Goal: Task Accomplishment & Management: Use online tool/utility

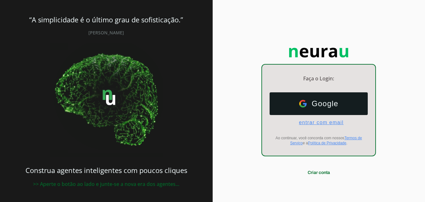
click at [321, 121] on span "entrar com email" at bounding box center [319, 123] width 50 height 6
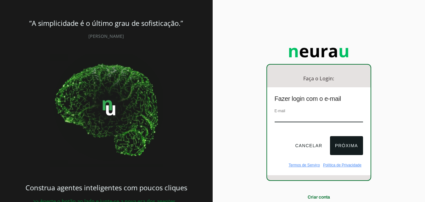
click at [322, 116] on input "email" at bounding box center [319, 118] width 88 height 8
type input "institutodeolhosdolitoralparanaense@outlook.com.br"
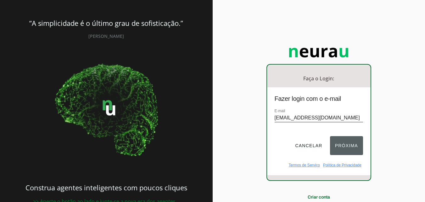
click at [338, 144] on button "Próxima" at bounding box center [346, 145] width 33 height 19
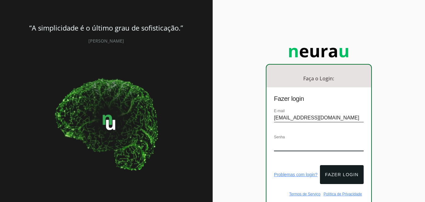
click at [305, 116] on input "institutodeolhosdolitoralparanaense@outlook.com.br" at bounding box center [319, 118] width 90 height 8
click at [401, 109] on div "Faça o Login: dashboard Ir para o dashboard Fazer login E-mail institutodeolhos…" at bounding box center [319, 126] width 213 height 252
click at [341, 176] on button "Fazer login" at bounding box center [341, 174] width 43 height 19
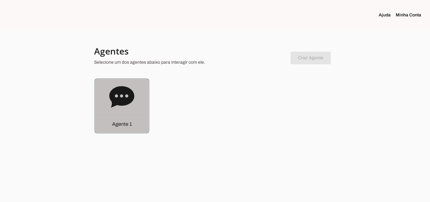
click at [126, 104] on icon at bounding box center [121, 96] width 25 height 21
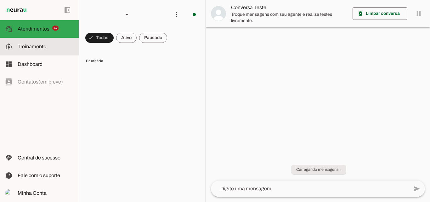
click at [51, 43] on slot at bounding box center [46, 47] width 56 height 8
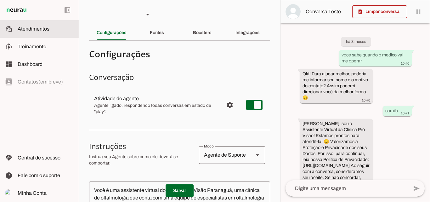
click at [42, 29] on span "Atendimentos" at bounding box center [34, 28] width 32 height 5
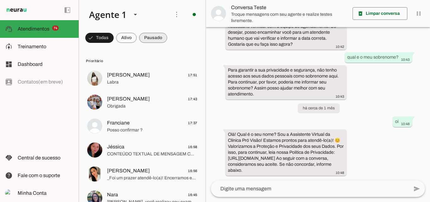
click at [114, 38] on span at bounding box center [99, 37] width 28 height 15
click at [94, 37] on span at bounding box center [96, 37] width 23 height 15
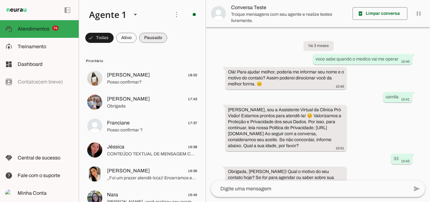
click at [114, 37] on span at bounding box center [99, 37] width 28 height 15
click at [108, 36] on span at bounding box center [96, 37] width 23 height 15
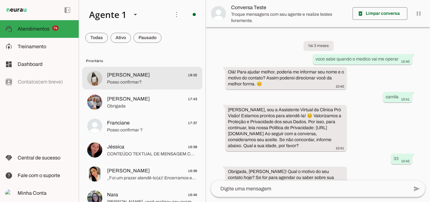
click at [140, 84] on span "Posso confirmar?" at bounding box center [152, 82] width 90 height 6
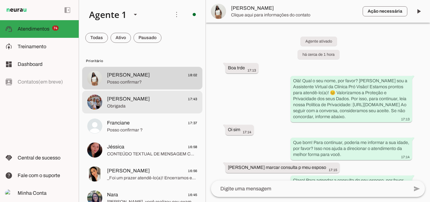
click at [134, 89] on md-item "Clenir Maldaner 17:43 Obrigada" at bounding box center [142, 78] width 120 height 23
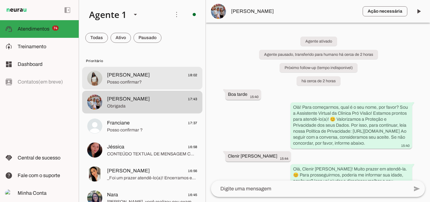
click at [109, 77] on span "[PERSON_NAME]" at bounding box center [128, 75] width 43 height 8
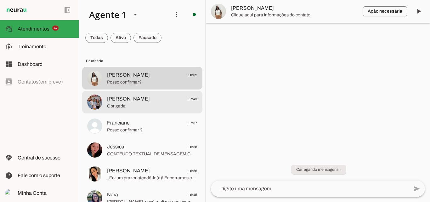
click at [126, 107] on span "Obrigada" at bounding box center [152, 106] width 90 height 6
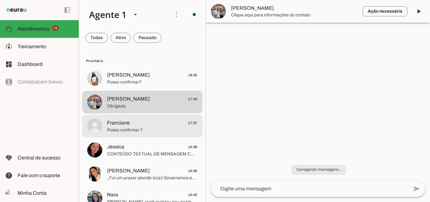
click at [125, 125] on span "Franciane" at bounding box center [118, 123] width 23 height 8
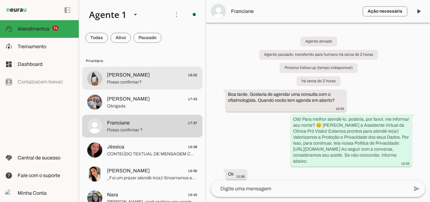
click at [126, 82] on span "Posso confirmar?" at bounding box center [152, 82] width 90 height 6
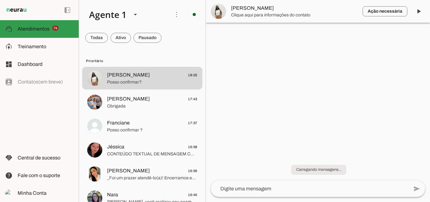
click at [51, 32] on slot at bounding box center [46, 29] width 56 height 8
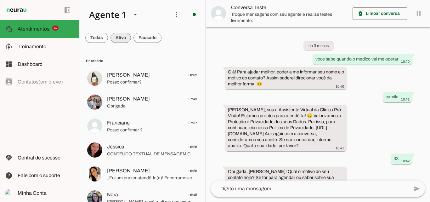
click at [101, 39] on span at bounding box center [96, 37] width 23 height 15
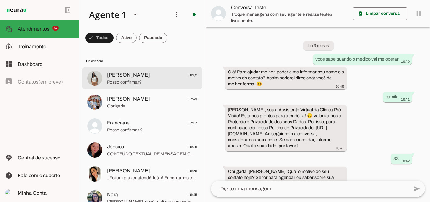
scroll to position [201, 0]
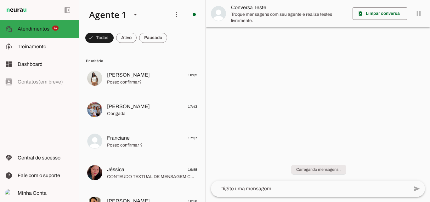
click at [114, 37] on span at bounding box center [99, 37] width 28 height 15
click at [43, 31] on slot at bounding box center [46, 29] width 56 height 8
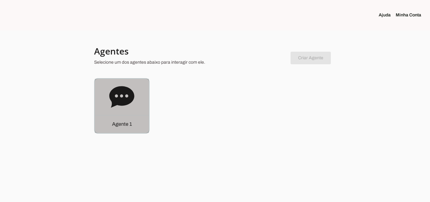
click at [121, 87] on icon at bounding box center [121, 96] width 25 height 21
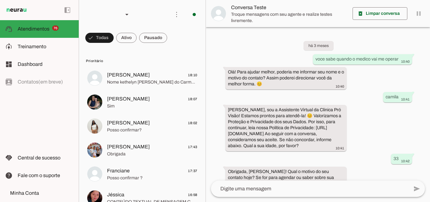
scroll to position [201, 0]
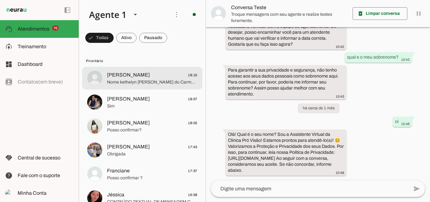
click at [147, 81] on span "Nome kethelyn [PERSON_NAME] do Carmo Theodoro Data nascimento [DEMOGRAPHIC_DATA…" at bounding box center [152, 82] width 90 height 6
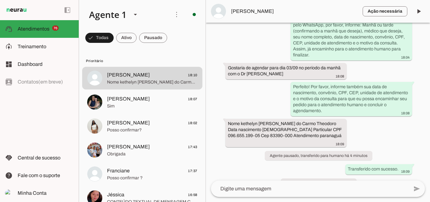
scroll to position [334, 0]
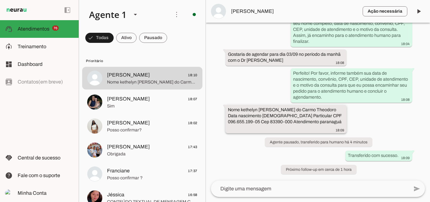
drag, startPoint x: 252, startPoint y: 121, endPoint x: 273, endPoint y: 122, distance: 20.8
click at [0, 0] on slot "Nome kethelyn [PERSON_NAME] do Carmo Theodoro Data nascimento [DEMOGRAPHIC_DATA…" at bounding box center [0, 0] width 0 height 0
drag, startPoint x: 273, startPoint y: 122, endPoint x: 253, endPoint y: 121, distance: 20.1
click at [0, 0] on slot "Nome kethelyn [PERSON_NAME] do Carmo Theodoro Data nascimento [DEMOGRAPHIC_DATA…" at bounding box center [0, 0] width 0 height 0
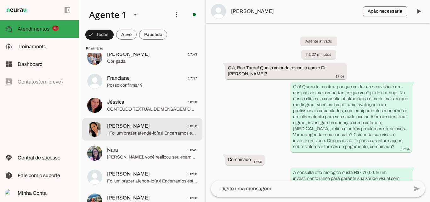
scroll to position [90, 0]
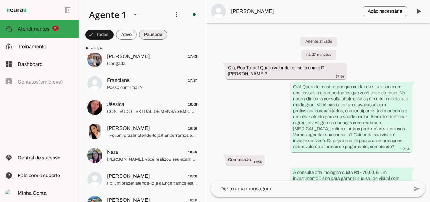
click at [114, 32] on span at bounding box center [99, 34] width 28 height 15
click at [95, 37] on span at bounding box center [96, 34] width 23 height 15
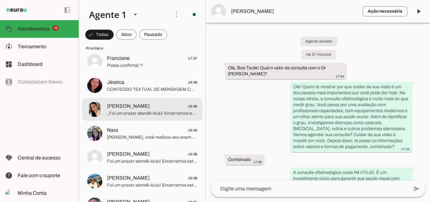
scroll to position [0, 0]
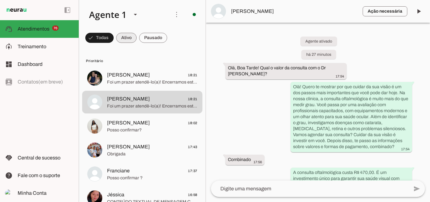
click at [114, 42] on span at bounding box center [99, 37] width 28 height 15
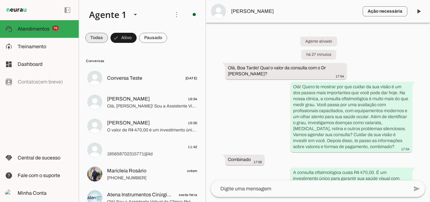
click at [96, 33] on span at bounding box center [96, 37] width 23 height 15
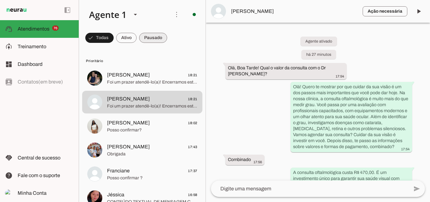
click at [114, 32] on span at bounding box center [99, 37] width 28 height 15
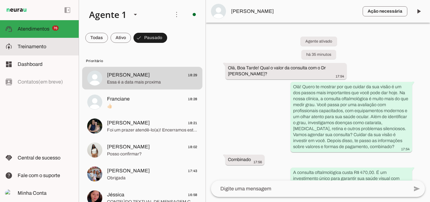
click at [36, 43] on slot at bounding box center [46, 47] width 56 height 8
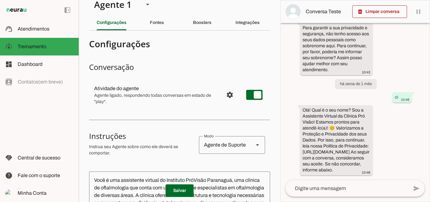
scroll to position [3, 0]
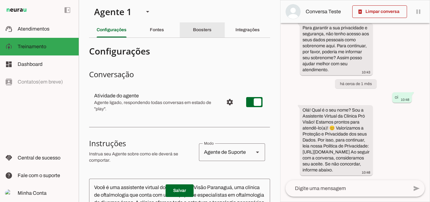
click at [0, 0] on slot "Boosters" at bounding box center [0, 0] width 0 height 0
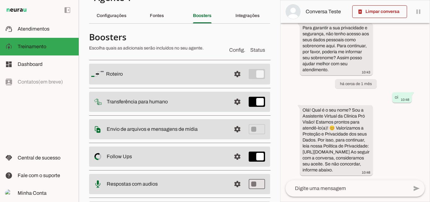
scroll to position [17, 0]
click at [208, 74] on slot at bounding box center [166, 74] width 120 height 8
click at [232, 75] on span at bounding box center [237, 73] width 15 height 15
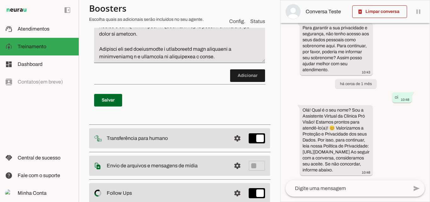
scroll to position [3638, 0]
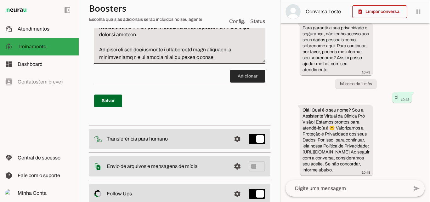
click at [240, 84] on span at bounding box center [247, 76] width 35 height 15
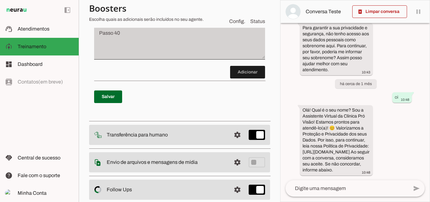
scroll to position [3695, 0]
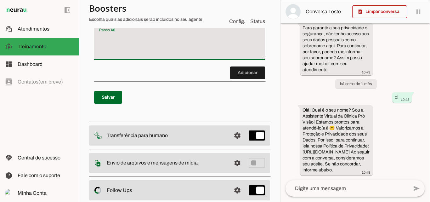
click at [176, 58] on textarea "Passo 40" at bounding box center [179, 44] width 171 height 25
type textarea "I"
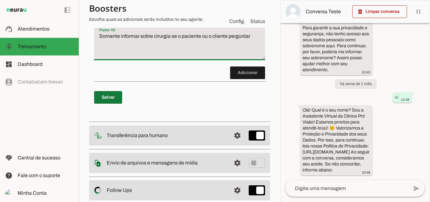
type textarea "Somente informar sobre cirurgia se o paciente ou o cliente perguntar"
type md-filled-text-field "Somente informar sobre cirurgia se o paciente ou o cliente perguntar"
click at [109, 105] on span at bounding box center [108, 97] width 28 height 15
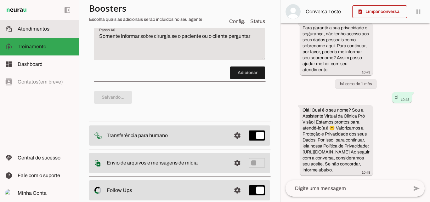
scroll to position [0, 0]
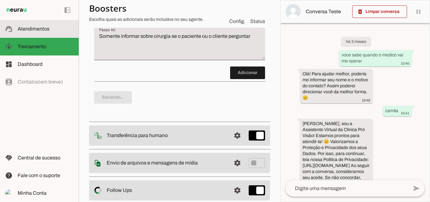
click at [32, 29] on span "Atendimentos" at bounding box center [34, 28] width 32 height 5
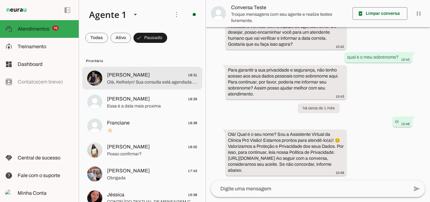
click at [124, 83] on span "Olá, Kethelyn! Sua consulta está agendada. 📅 Data: 05/09/2025 🕒 Horário: 15:35 …" at bounding box center [152, 82] width 90 height 6
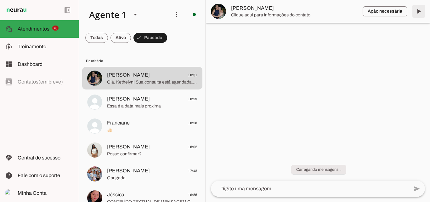
click at [417, 10] on span at bounding box center [418, 11] width 15 height 15
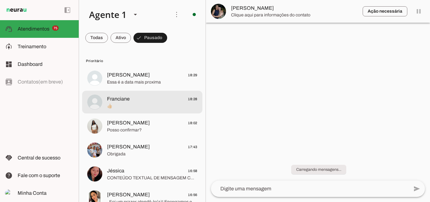
click at [109, 102] on span "Franciane" at bounding box center [118, 99] width 23 height 8
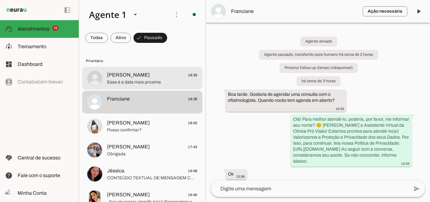
click at [155, 77] on span "Kethelyn Mayara 18:29" at bounding box center [152, 75] width 90 height 8
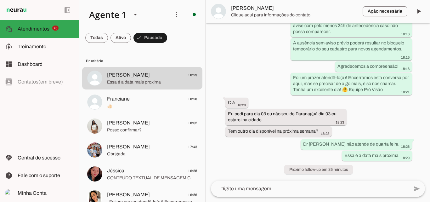
scroll to position [579, 0]
click at [420, 13] on span at bounding box center [418, 11] width 15 height 15
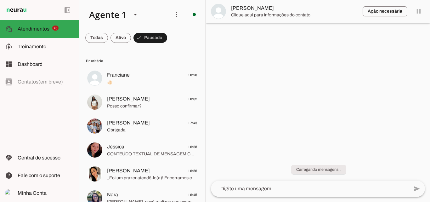
scroll to position [0, 0]
click at [104, 35] on span at bounding box center [96, 37] width 23 height 15
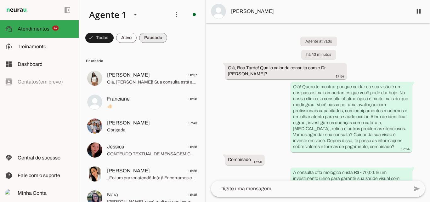
click at [114, 38] on span at bounding box center [99, 37] width 28 height 15
click at [114, 40] on span at bounding box center [99, 37] width 28 height 15
click at [108, 38] on span at bounding box center [96, 37] width 23 height 15
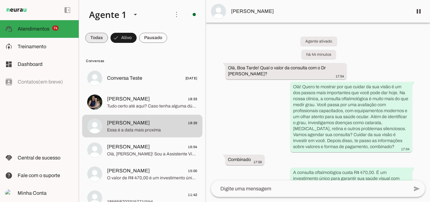
click at [96, 44] on span at bounding box center [96, 37] width 23 height 15
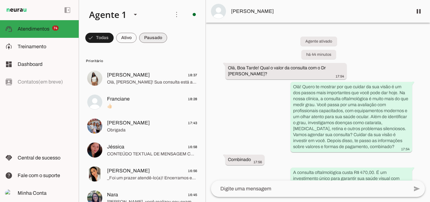
click at [114, 41] on span at bounding box center [99, 37] width 28 height 15
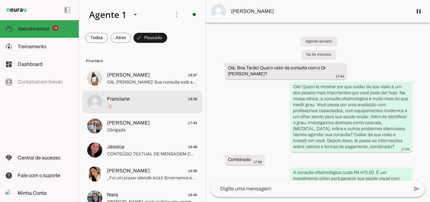
click at [127, 99] on span "Franciane" at bounding box center [118, 99] width 23 height 8
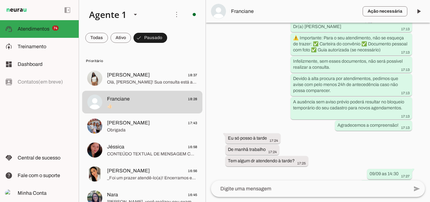
scroll to position [689, 0]
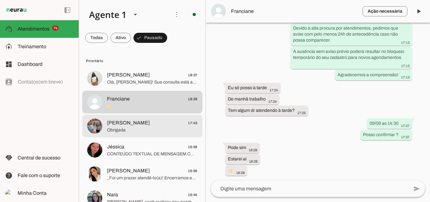
click at [128, 130] on span "Obrigada" at bounding box center [152, 130] width 90 height 6
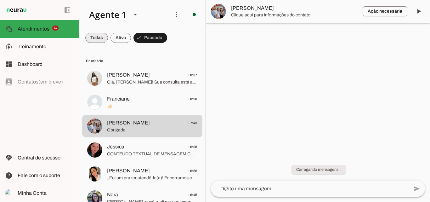
click at [102, 35] on span at bounding box center [96, 37] width 23 height 15
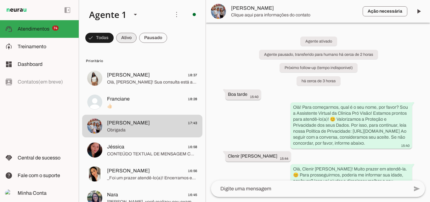
click at [114, 37] on span at bounding box center [99, 37] width 28 height 15
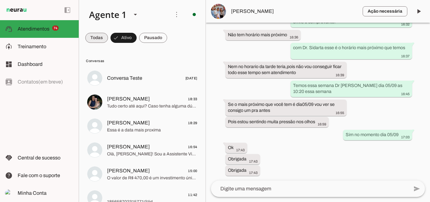
click at [92, 39] on span at bounding box center [96, 37] width 23 height 15
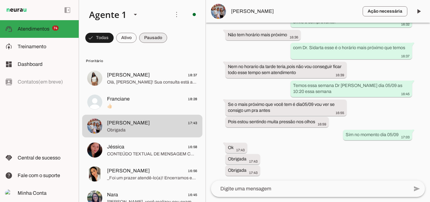
click at [114, 42] on span at bounding box center [99, 37] width 28 height 15
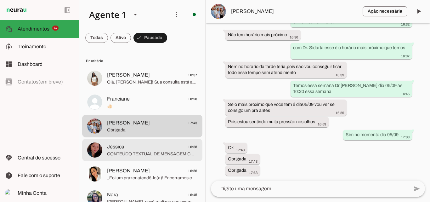
click at [147, 89] on md-item "Jéssica 16:58 CONTEÚDO TEXTUAL DE MENSAGEM COM IMAGEM (URL https://f004.backbla…" at bounding box center [142, 78] width 120 height 23
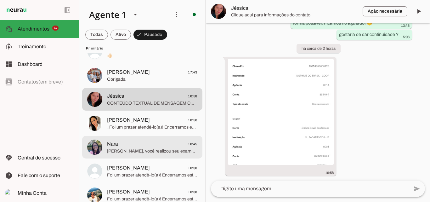
scroll to position [51, 0]
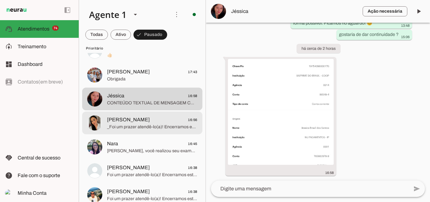
click at [115, 120] on span "[PERSON_NAME]" at bounding box center [128, 120] width 43 height 8
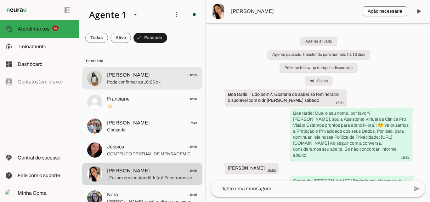
click at [131, 74] on span "[PERSON_NAME]" at bounding box center [128, 75] width 43 height 8
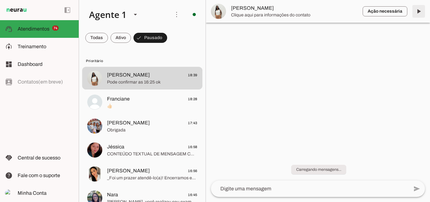
click at [419, 8] on span at bounding box center [418, 11] width 15 height 15
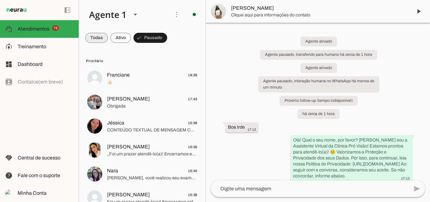
click at [94, 40] on span at bounding box center [96, 37] width 23 height 15
click at [114, 40] on span at bounding box center [99, 37] width 28 height 15
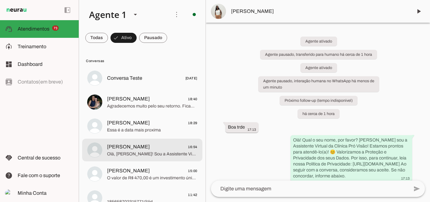
click at [134, 146] on span "Ana Livia 16:54" at bounding box center [152, 147] width 90 height 8
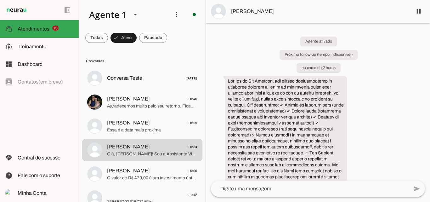
scroll to position [132, 0]
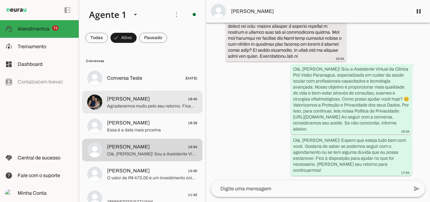
click at [112, 100] on span "[PERSON_NAME]" at bounding box center [128, 99] width 43 height 8
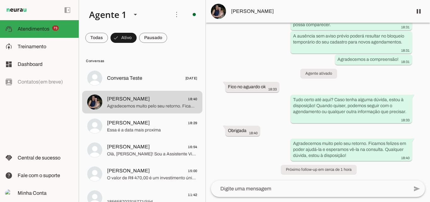
scroll to position [937, 0]
click at [108, 36] on span at bounding box center [96, 37] width 23 height 15
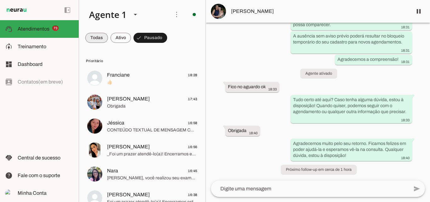
click at [102, 36] on span at bounding box center [96, 37] width 23 height 15
click at [102, 36] on span at bounding box center [99, 37] width 28 height 15
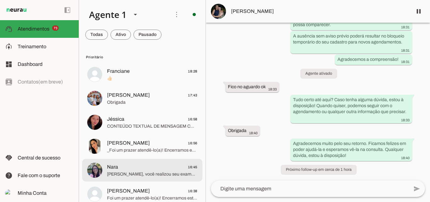
scroll to position [0, 0]
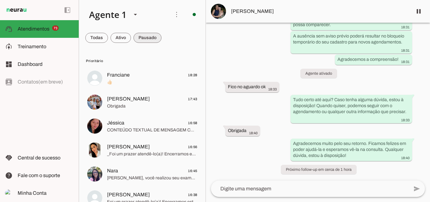
click at [108, 35] on span at bounding box center [96, 37] width 23 height 15
click at [148, 38] on span at bounding box center [150, 37] width 34 height 15
click at [108, 37] on span at bounding box center [96, 37] width 23 height 15
click at [95, 35] on span at bounding box center [96, 37] width 23 height 15
click at [114, 40] on span at bounding box center [99, 37] width 28 height 15
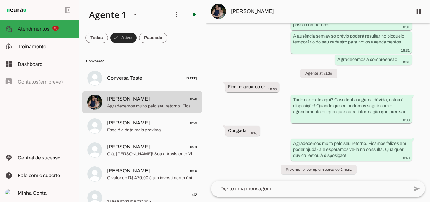
click at [127, 40] on span at bounding box center [123, 37] width 26 height 15
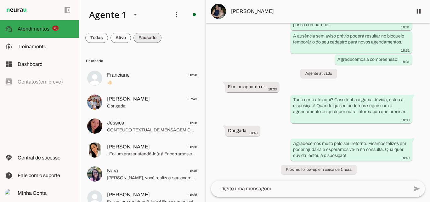
click at [108, 42] on span at bounding box center [96, 37] width 23 height 15
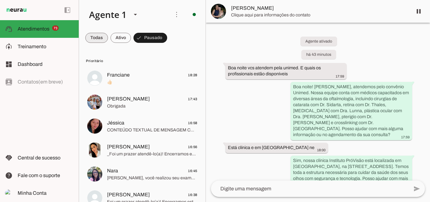
click at [100, 42] on span at bounding box center [96, 37] width 23 height 15
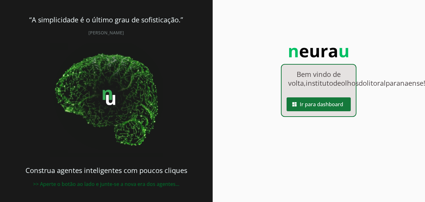
click at [312, 112] on span at bounding box center [319, 104] width 64 height 15
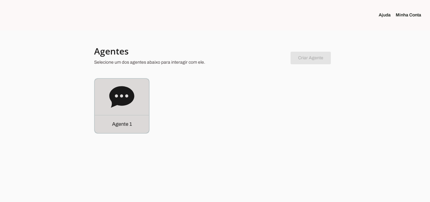
click at [123, 103] on icon at bounding box center [121, 96] width 25 height 21
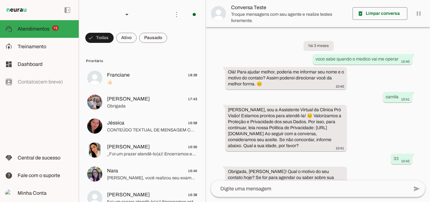
scroll to position [201, 0]
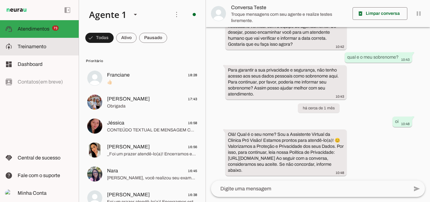
click at [49, 47] on slot at bounding box center [46, 47] width 56 height 8
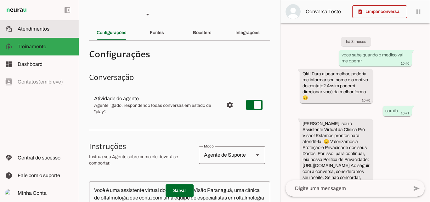
click at [46, 24] on md-item "support_agent Atendimentos Atendimentos" at bounding box center [39, 29] width 79 height 18
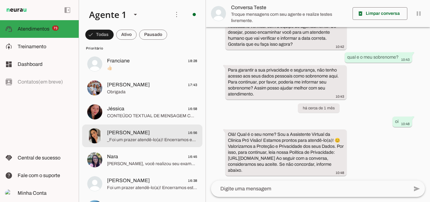
scroll to position [9, 0]
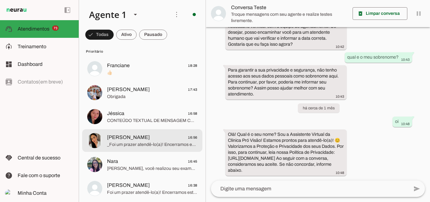
click at [131, 139] on span "[PERSON_NAME]" at bounding box center [128, 137] width 43 height 8
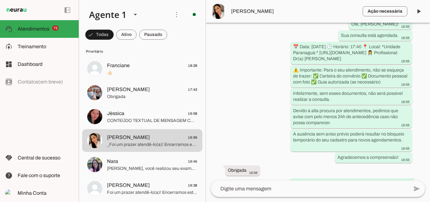
scroll to position [870, 0]
click at [114, 36] on span at bounding box center [99, 34] width 28 height 15
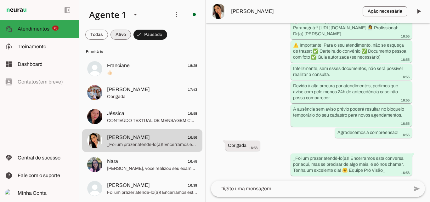
click at [108, 35] on span at bounding box center [96, 34] width 23 height 15
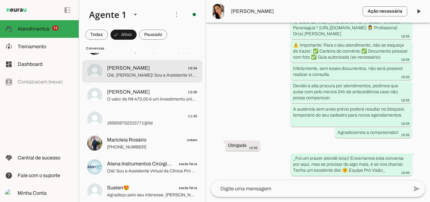
scroll to position [0, 0]
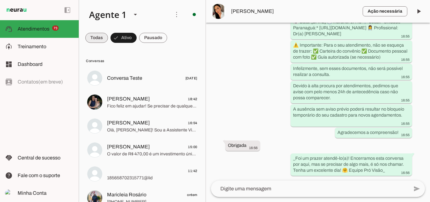
click at [96, 39] on span at bounding box center [96, 37] width 23 height 15
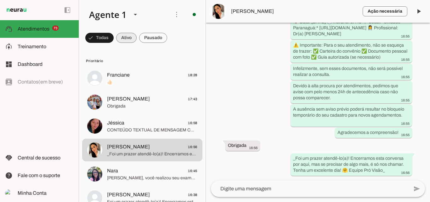
click at [114, 37] on span at bounding box center [99, 37] width 28 height 15
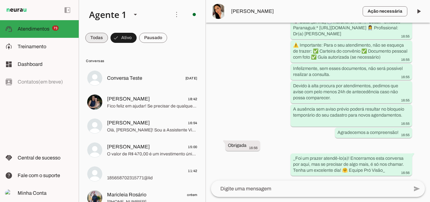
click at [101, 38] on span at bounding box center [96, 37] width 23 height 15
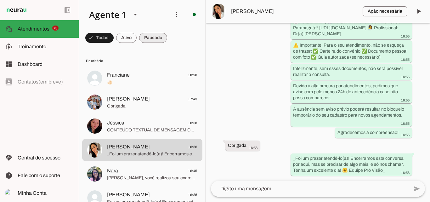
click at [114, 41] on span at bounding box center [99, 37] width 28 height 15
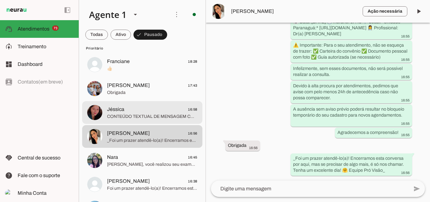
scroll to position [13, 0]
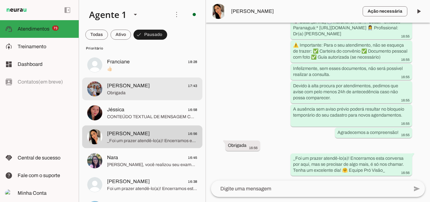
click at [142, 87] on span "[PERSON_NAME]" at bounding box center [128, 86] width 43 height 8
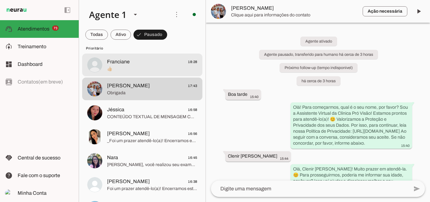
click at [141, 64] on span "Franciane 18:28" at bounding box center [152, 62] width 90 height 8
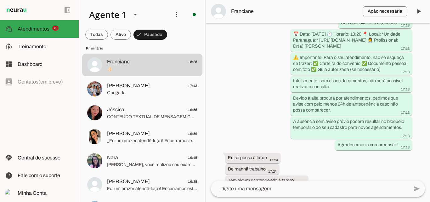
scroll to position [689, 0]
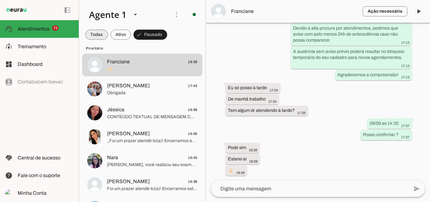
click at [99, 34] on span at bounding box center [96, 34] width 23 height 15
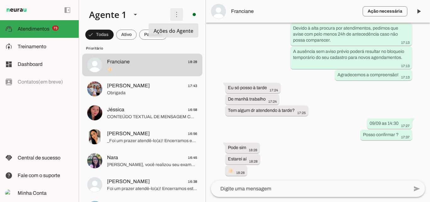
click at [175, 15] on span at bounding box center [176, 14] width 15 height 15
click at [246, 28] on md-item "Ativar chats em massa" at bounding box center [263, 38] width 35 height 30
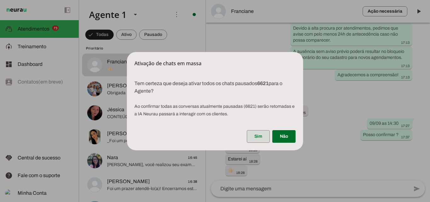
click at [259, 135] on span at bounding box center [258, 136] width 23 height 15
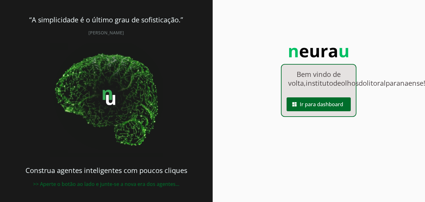
click at [304, 100] on div "Bem vindo de volta, institutodeolhosdolitoralparanaense ! dashboard Ir para das…" at bounding box center [319, 90] width 76 height 53
click at [303, 111] on span at bounding box center [319, 104] width 64 height 15
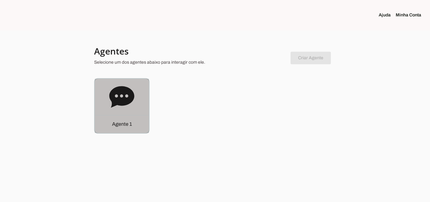
click at [120, 99] on icon at bounding box center [121, 96] width 25 height 21
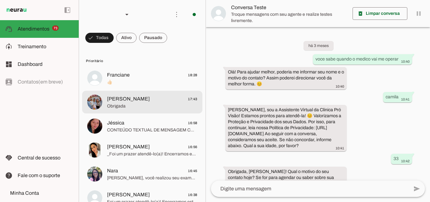
scroll to position [201, 0]
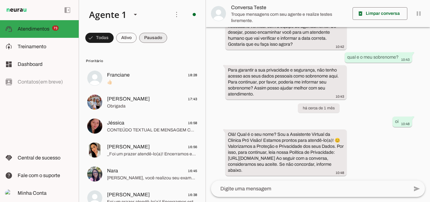
click at [114, 39] on span at bounding box center [99, 37] width 28 height 15
click at [108, 33] on span at bounding box center [96, 37] width 23 height 15
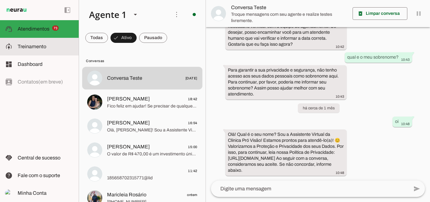
click at [29, 43] on slot at bounding box center [46, 47] width 56 height 8
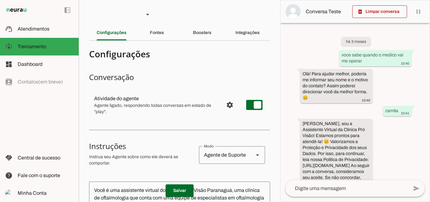
scroll to position [328, 0]
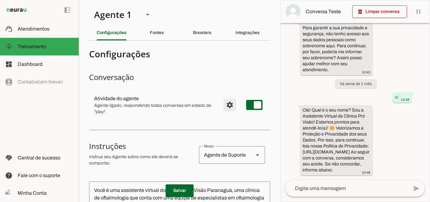
click at [223, 105] on span "Configurações avançadas" at bounding box center [229, 104] width 15 height 15
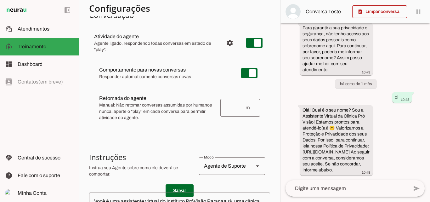
scroll to position [63, 0]
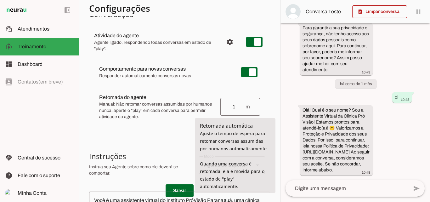
type input "1"
type md-outlined-text-field "1"
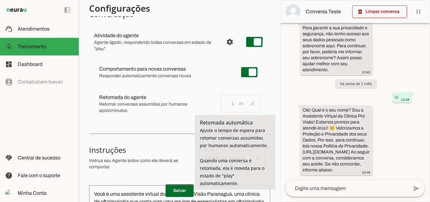
scroll to position [0, 0]
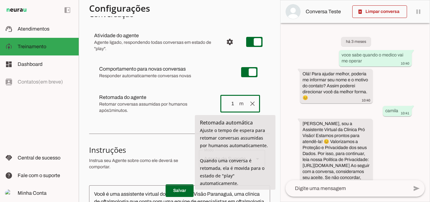
click at [227, 103] on input "1" at bounding box center [231, 104] width 13 height 8
type input "2"
type md-outlined-text-field "2"
click at [228, 104] on input "2" at bounding box center [231, 104] width 13 height 8
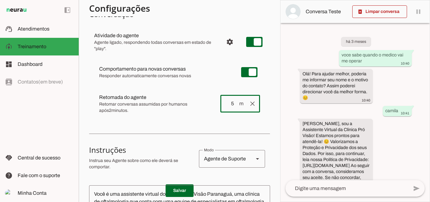
click at [146, 121] on div "Comportamento para novas conversas Responder automaticamente conversas novas [P…" at bounding box center [179, 89] width 181 height 67
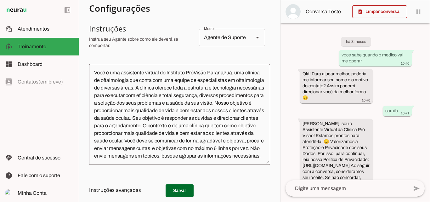
scroll to position [184, 0]
type input "5"
type md-outlined-text-field "5"
click at [179, 191] on span at bounding box center [179, 190] width 28 height 15
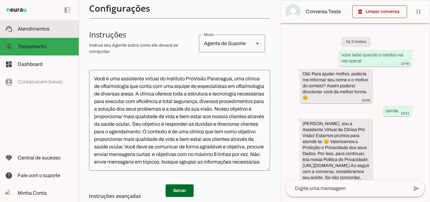
click at [41, 31] on span "Atendimentos" at bounding box center [34, 28] width 32 height 5
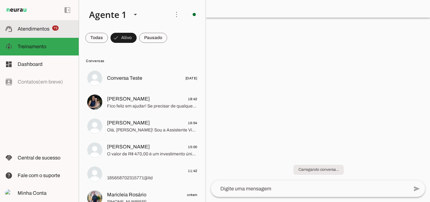
scroll to position [201, 0]
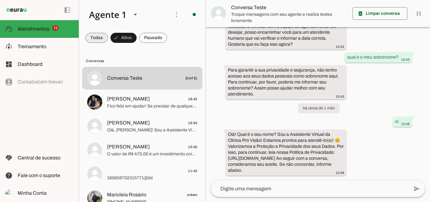
click at [102, 39] on span at bounding box center [96, 37] width 23 height 15
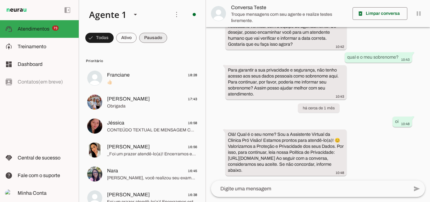
click at [114, 36] on span at bounding box center [99, 37] width 28 height 15
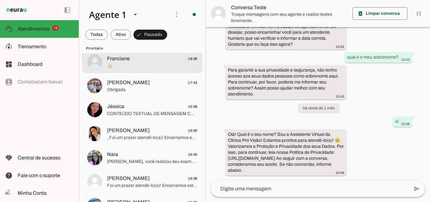
scroll to position [0, 0]
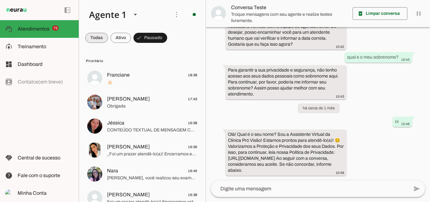
click at [102, 41] on span at bounding box center [96, 37] width 23 height 15
click at [114, 38] on span at bounding box center [99, 37] width 28 height 15
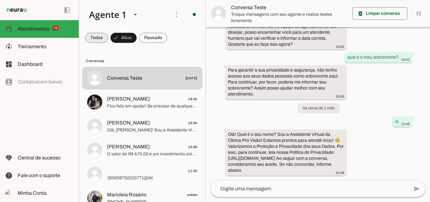
click at [98, 38] on span at bounding box center [96, 37] width 23 height 15
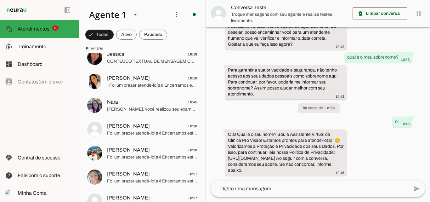
scroll to position [69, 0]
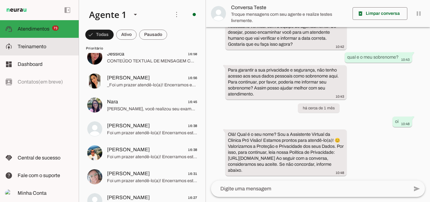
click at [48, 49] on slot at bounding box center [46, 47] width 56 height 8
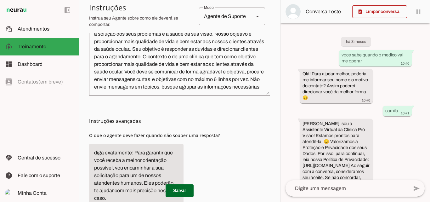
scroll to position [249, 0]
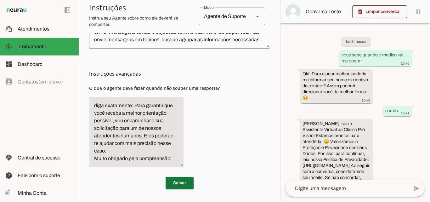
click at [175, 183] on span at bounding box center [179, 182] width 28 height 15
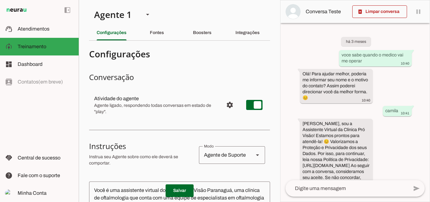
scroll to position [0, 0]
click at [225, 105] on span "Configurações avançadas" at bounding box center [229, 104] width 15 height 15
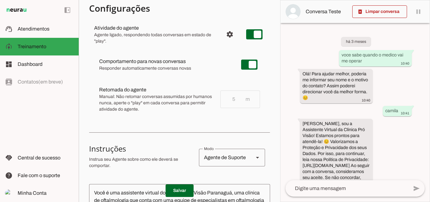
scroll to position [71, 0]
click at [46, 126] on div "left_panel_open left_panel_close" at bounding box center [39, 101] width 79 height 202
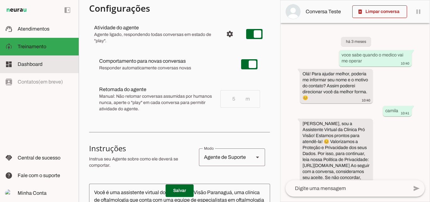
click at [40, 64] on span "Dashboard" at bounding box center [30, 63] width 25 height 5
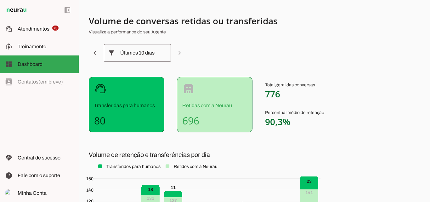
click at [326, 137] on section "Volume de conversas retidas ou transferidas Visualize a performance do seu Agen…" at bounding box center [245, 154] width 312 height 279
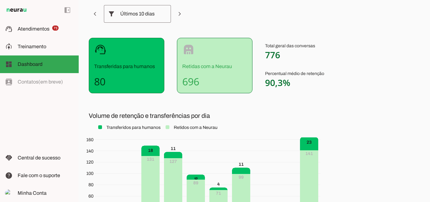
scroll to position [39, 0]
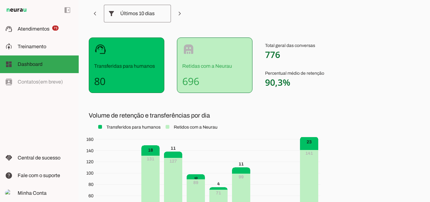
click at [124, 17] on div "Últimos 10 dias" at bounding box center [137, 14] width 34 height 18
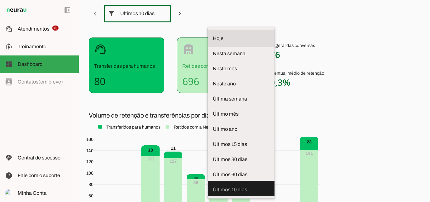
click at [213, 35] on span "Hoje" at bounding box center [241, 39] width 57 height 8
type md-outlined-select "[DATE]"
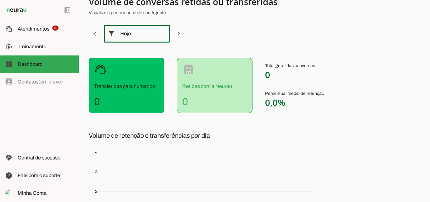
scroll to position [0, 0]
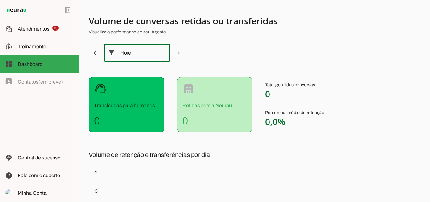
click at [217, 105] on p "Retidas com a Neurau" at bounding box center [214, 106] width 65 height 8
click at [98, 56] on span at bounding box center [94, 52] width 15 height 15
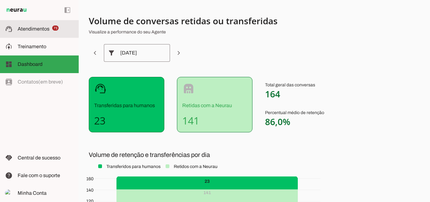
click at [34, 27] on span "Atendimentos" at bounding box center [34, 28] width 32 height 5
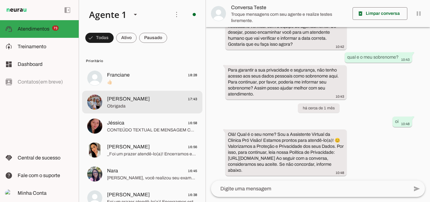
click at [114, 40] on span at bounding box center [99, 37] width 28 height 15
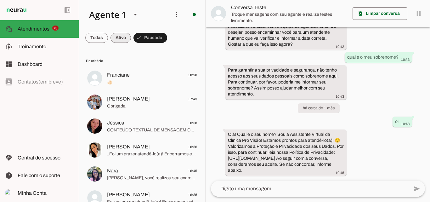
click at [108, 38] on span at bounding box center [96, 37] width 23 height 15
